Goal: Entertainment & Leisure: Consume media (video, audio)

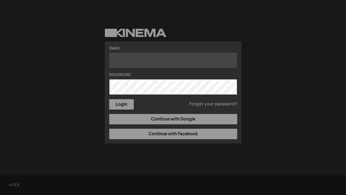
click at [150, 64] on input "text" at bounding box center [173, 60] width 128 height 15
type input "[PERSON_NAME][EMAIL_ADDRESS][DOMAIN_NAME]"
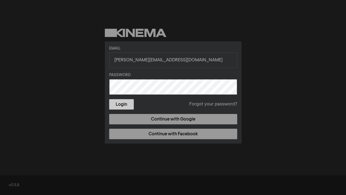
click at [128, 103] on button "Login" at bounding box center [121, 104] width 25 height 10
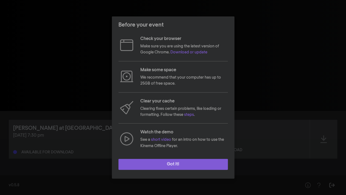
click at [180, 166] on button "Got it!" at bounding box center [172, 164] width 109 height 11
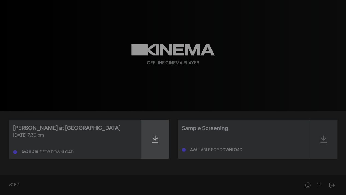
click at [158, 137] on icon at bounding box center [155, 139] width 7 height 9
click at [153, 142] on icon at bounding box center [155, 139] width 7 height 9
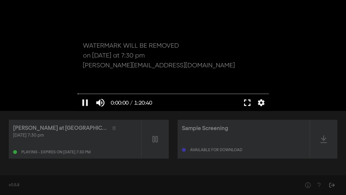
click at [248, 100] on button "fullscreen" at bounding box center [247, 102] width 15 height 16
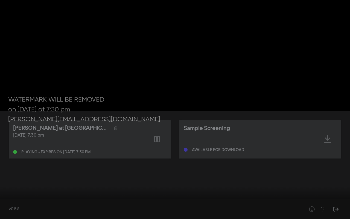
click at [327, 194] on button "fullscreen_exit" at bounding box center [325, 210] width 15 height 16
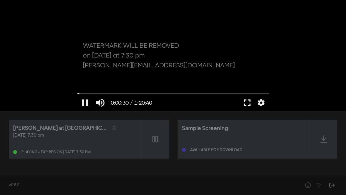
click at [245, 105] on button "fullscreen" at bounding box center [247, 102] width 15 height 16
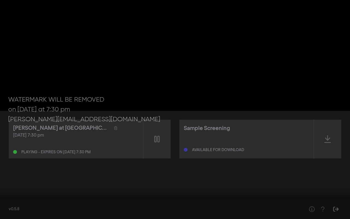
click at [328, 194] on button "fullscreen_exit" at bounding box center [325, 210] width 15 height 16
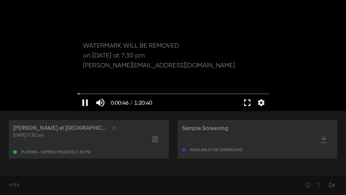
click at [248, 100] on button "fullscreen" at bounding box center [247, 102] width 15 height 16
click at [85, 103] on button "pause" at bounding box center [84, 102] width 15 height 16
click at [112, 129] on icon at bounding box center [113, 128] width 3 height 4
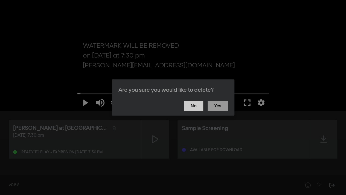
click at [195, 107] on button "No" at bounding box center [193, 106] width 19 height 10
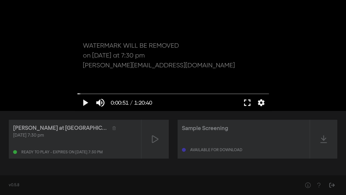
click at [42, 129] on div "[PERSON_NAME] at [GEOGRAPHIC_DATA]" at bounding box center [60, 128] width 95 height 8
click at [84, 98] on button "play_arrow" at bounding box center [84, 102] width 15 height 16
click at [142, 93] on input "Seek" at bounding box center [172, 93] width 191 height 3
click at [135, 92] on input "Seek" at bounding box center [172, 93] width 191 height 3
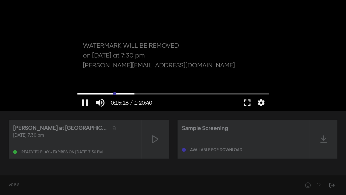
click at [114, 94] on input "Seek" at bounding box center [172, 93] width 191 height 3
click at [247, 105] on button "fullscreen" at bounding box center [247, 102] width 15 height 16
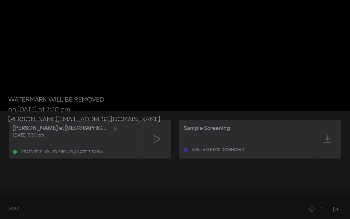
click at [196, 194] on input "Seek" at bounding box center [175, 201] width 345 height 3
click at [150, 194] on input "Seek" at bounding box center [175, 201] width 345 height 3
click at [209, 194] on input "Seek" at bounding box center [175, 201] width 345 height 3
click at [220, 194] on input "Seek" at bounding box center [175, 201] width 345 height 3
click at [233, 194] on input "Seek" at bounding box center [175, 201] width 345 height 3
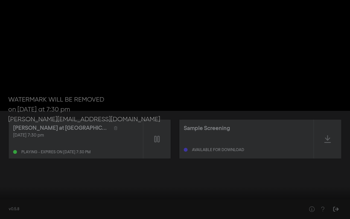
click at [253, 194] on input "Seek" at bounding box center [175, 201] width 345 height 3
click at [270, 194] on input "Seek" at bounding box center [175, 201] width 345 height 3
click at [280, 194] on input "Seek" at bounding box center [175, 201] width 345 height 3
click at [326, 194] on button "fullscreen_exit" at bounding box center [325, 210] width 15 height 16
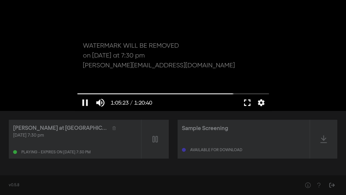
click at [248, 98] on button "fullscreen" at bounding box center [247, 102] width 15 height 16
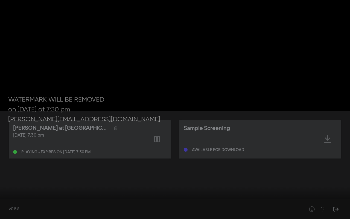
click at [346, 176] on div at bounding box center [175, 109] width 350 height 219
click at [346, 177] on div at bounding box center [175, 109] width 350 height 219
click at [30, 194] on input "Seek" at bounding box center [175, 201] width 345 height 3
click at [327, 194] on button "fullscreen_exit" at bounding box center [325, 210] width 15 height 16
type input "440.559279"
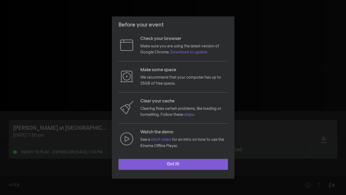
click at [184, 163] on button "Got it!" at bounding box center [172, 164] width 109 height 11
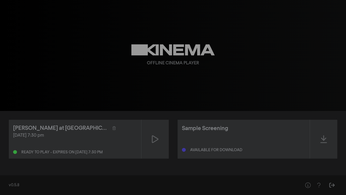
drag, startPoint x: 110, startPoint y: 122, endPoint x: 110, endPoint y: 132, distance: 10.4
click at [110, 132] on div "[DATE] 7:30 pm" at bounding box center [75, 135] width 124 height 7
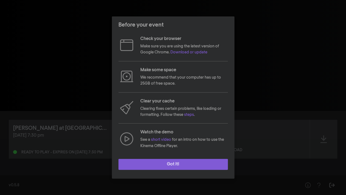
click at [178, 165] on button "Got it!" at bounding box center [172, 164] width 109 height 11
